Goal: Task Accomplishment & Management: Use online tool/utility

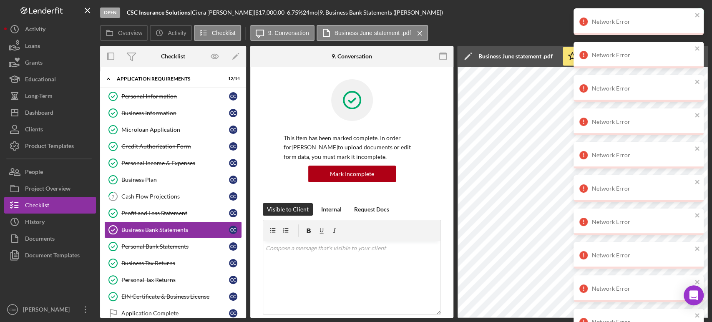
scroll to position [194, 0]
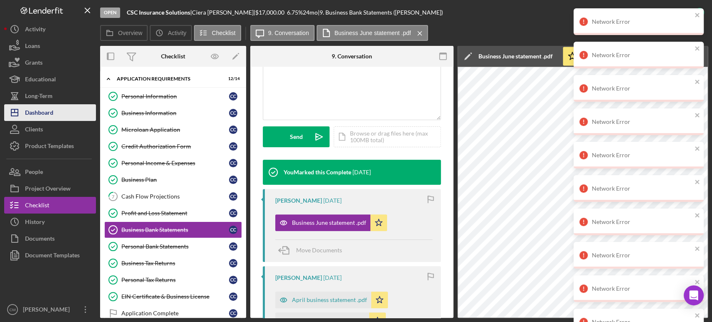
click at [43, 114] on div "Dashboard" at bounding box center [39, 113] width 28 height 19
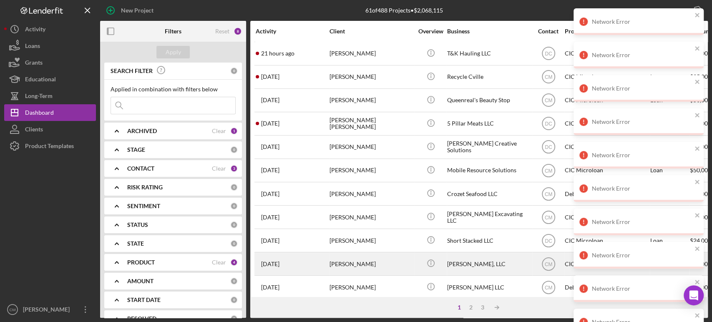
click at [387, 254] on div "[PERSON_NAME]" at bounding box center [371, 264] width 83 height 22
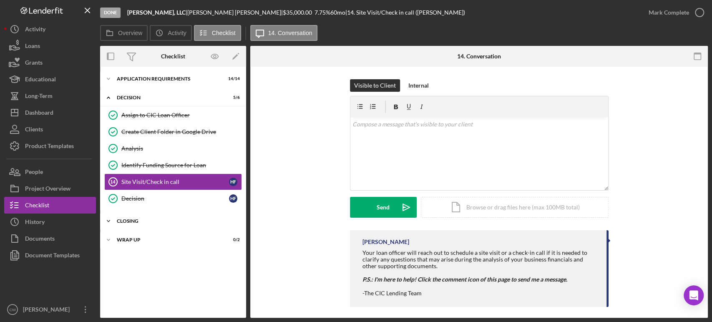
click at [137, 219] on div "CLOSING" at bounding box center [176, 221] width 119 height 5
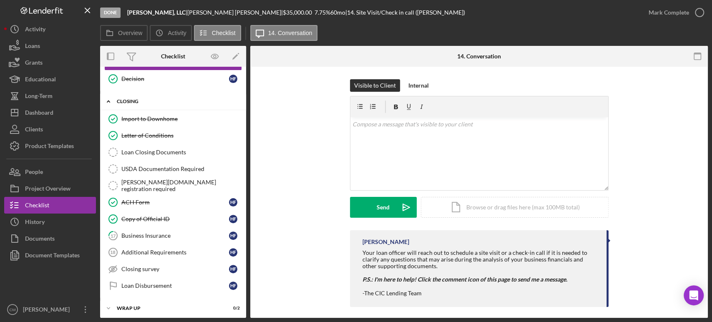
scroll to position [121, 0]
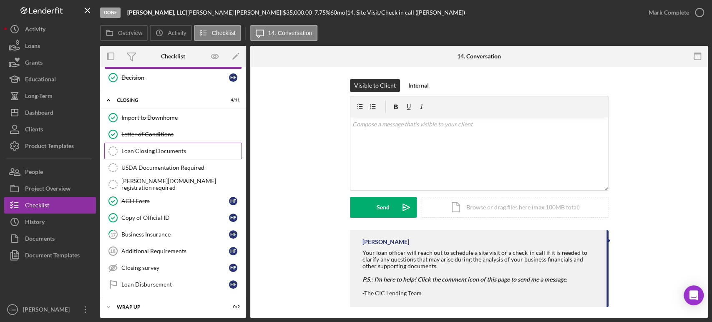
click at [154, 146] on link "Loan Closing Documents Loan Closing Documents" at bounding box center [173, 151] width 138 height 17
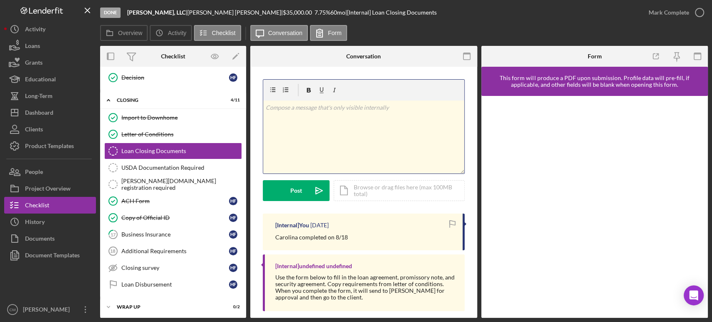
click at [405, 151] on div "v Color teal Color pink Remove color Add row above Add row below Add column bef…" at bounding box center [363, 137] width 201 height 73
click at [110, 56] on icon "button" at bounding box center [110, 56] width 19 height 19
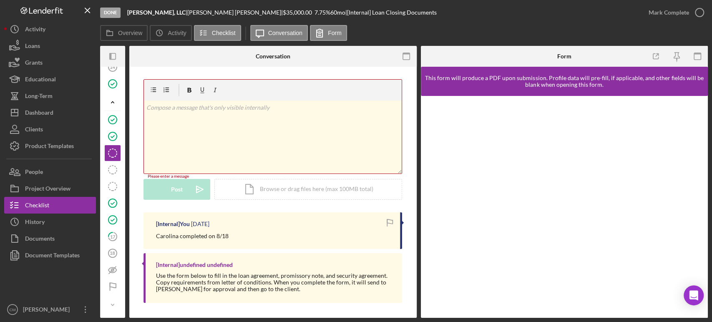
scroll to position [113, 0]
click at [404, 57] on icon "button" at bounding box center [406, 56] width 19 height 19
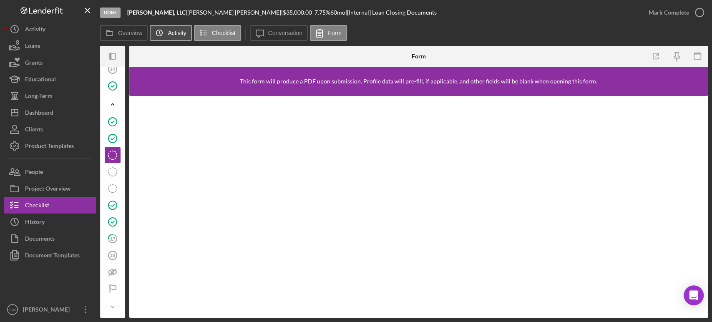
click at [173, 31] on label "Activity" at bounding box center [177, 33] width 18 height 7
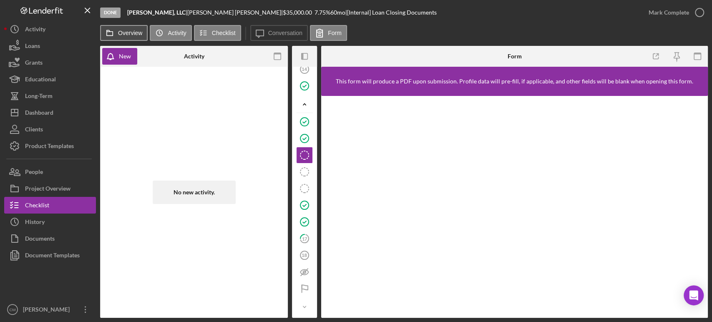
click at [138, 36] on label "Overview" at bounding box center [130, 33] width 24 height 7
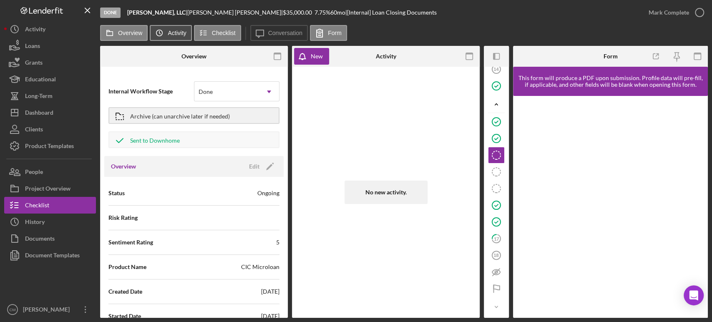
click at [173, 36] on label "Activity" at bounding box center [177, 33] width 18 height 7
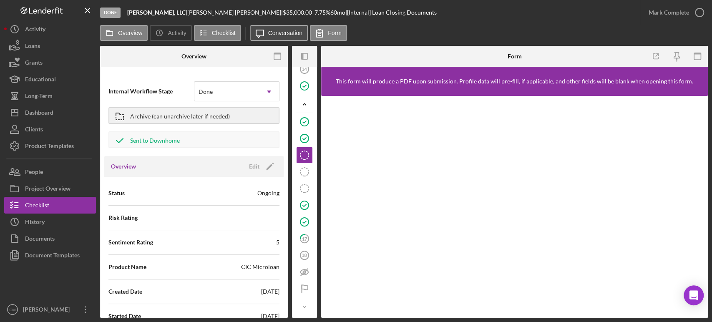
click at [266, 33] on icon "Icon/Message" at bounding box center [259, 33] width 21 height 21
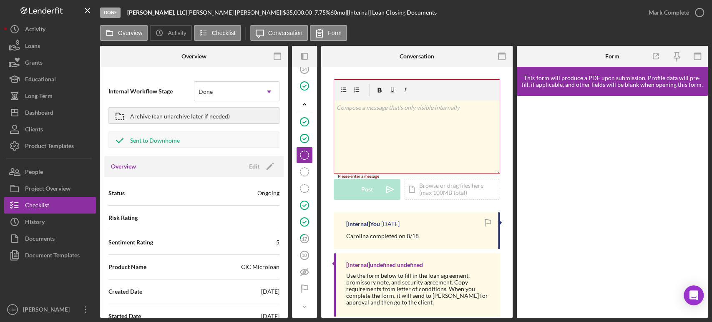
click at [383, 136] on div "v Color teal Color pink Remove color Add row above Add row below Add column bef…" at bounding box center [417, 137] width 166 height 73
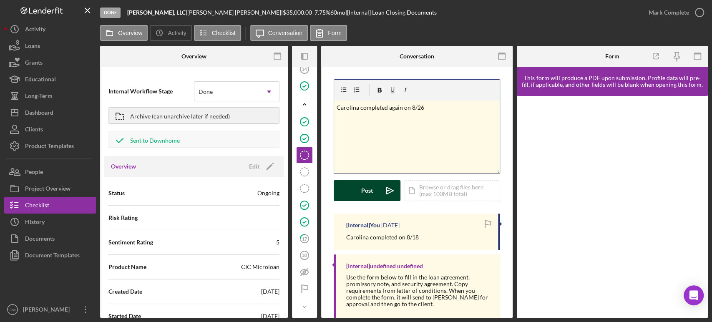
click at [362, 192] on div "Post" at bounding box center [367, 190] width 12 height 21
